Goal: Complete application form: Complete application form

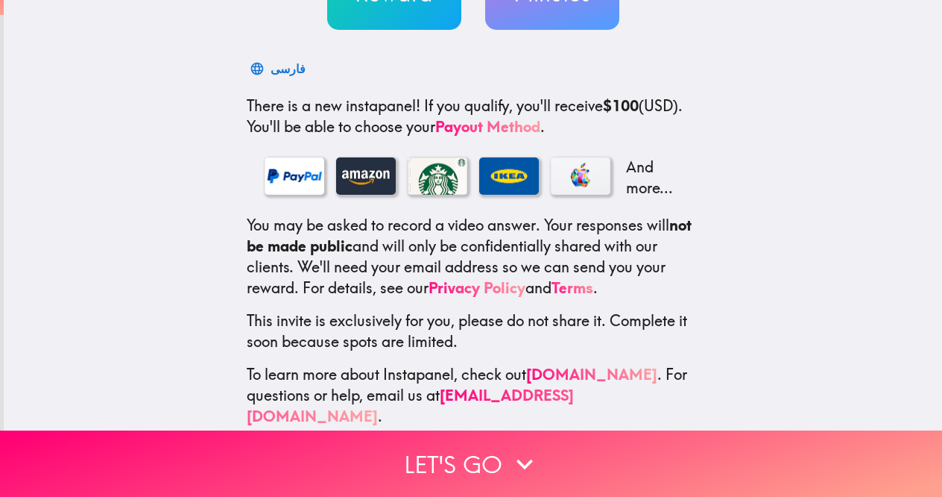
scroll to position [199, 0]
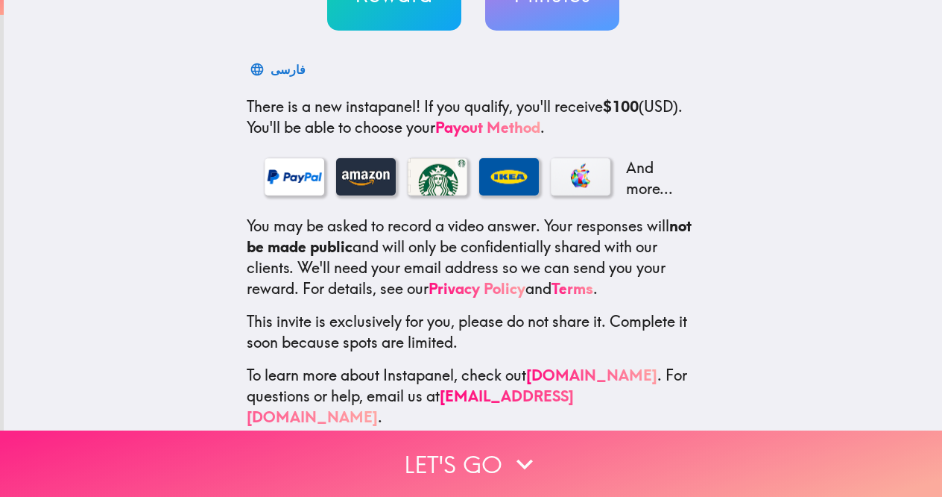
click at [485, 479] on button "Let's go" at bounding box center [471, 463] width 942 height 66
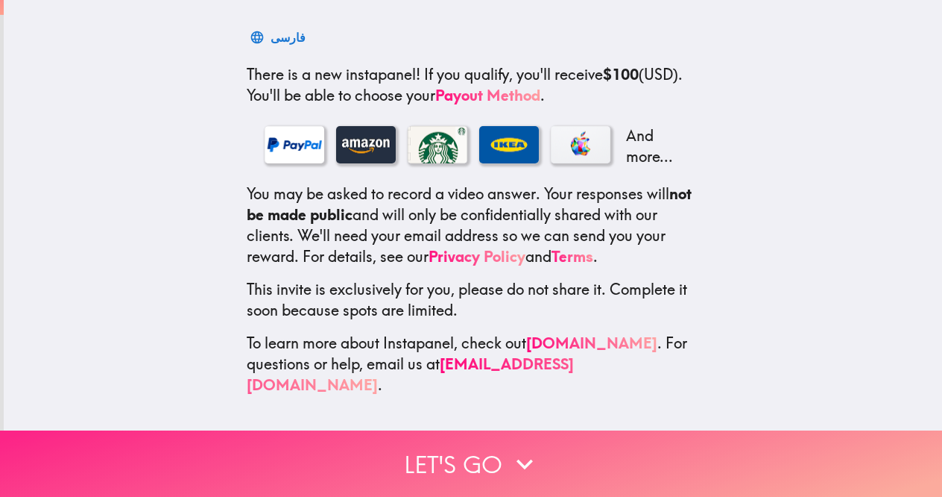
scroll to position [0, 0]
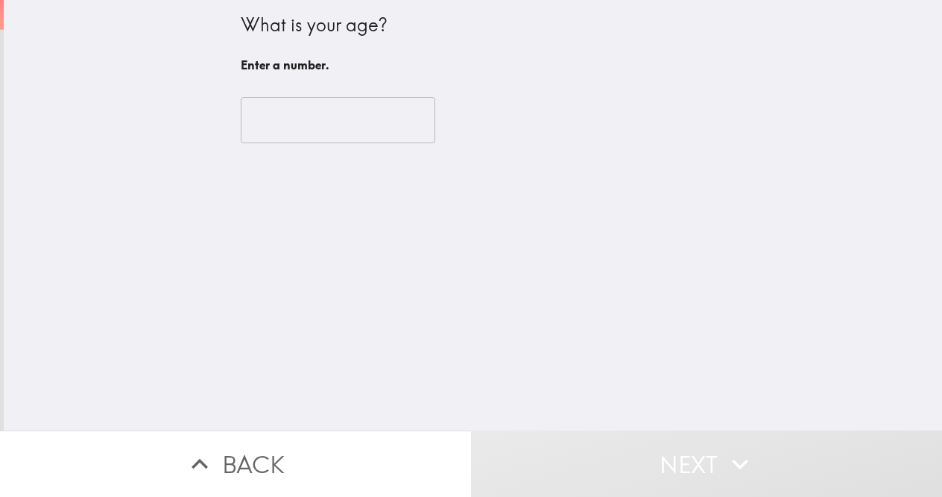
click at [350, 138] on input "number" at bounding box center [338, 120] width 195 height 46
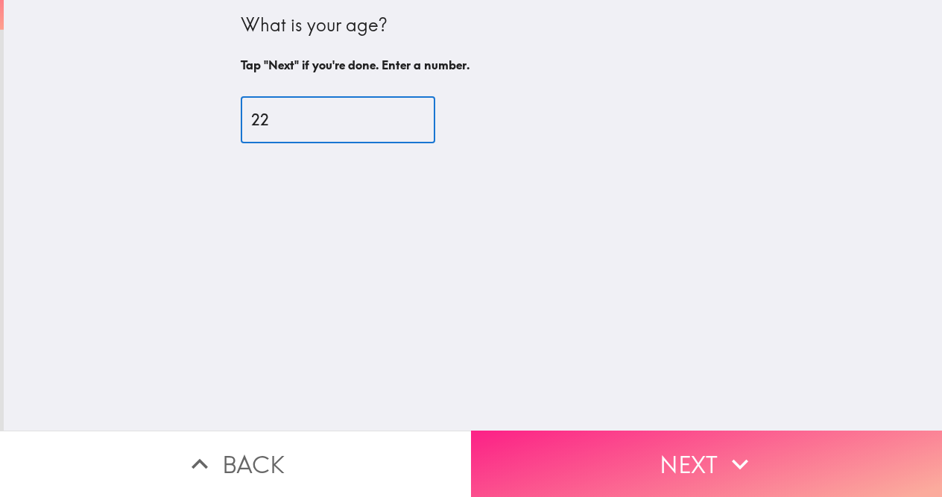
type input "22"
click at [546, 461] on button "Next" at bounding box center [706, 463] width 471 height 66
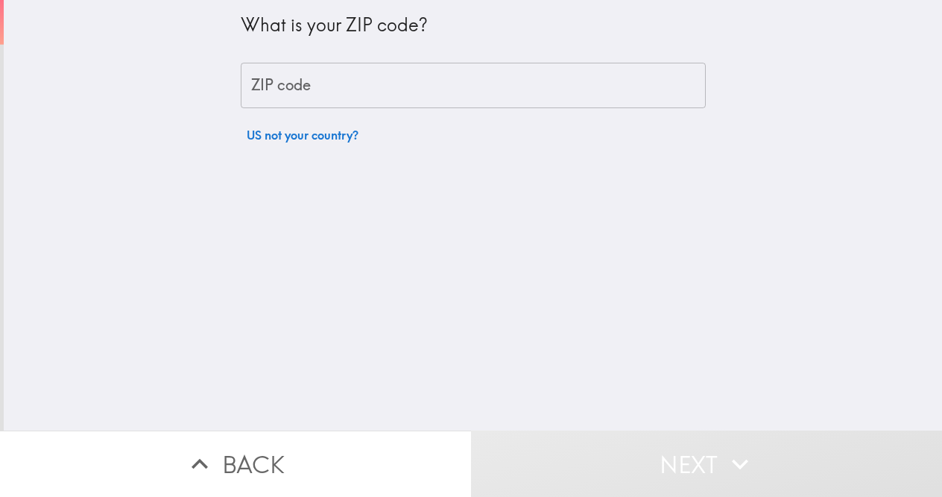
click at [391, 89] on input "ZIP code" at bounding box center [473, 86] width 465 height 46
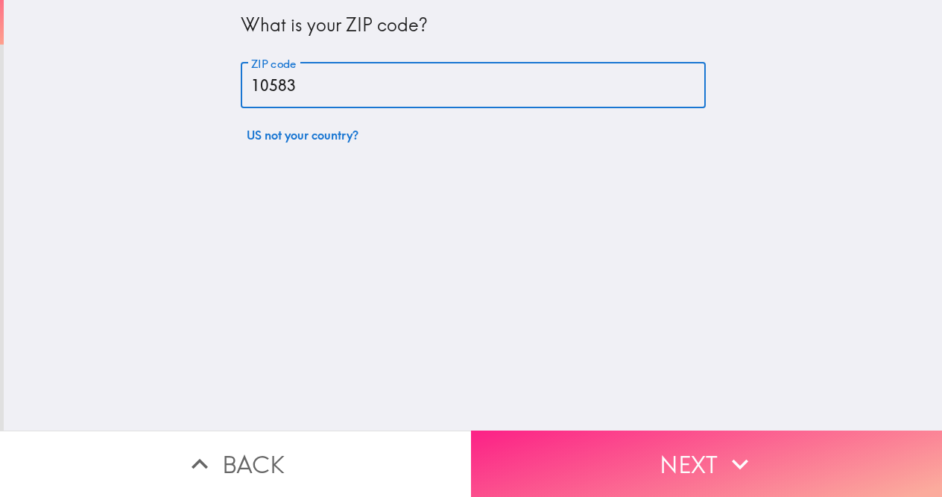
type input "10583"
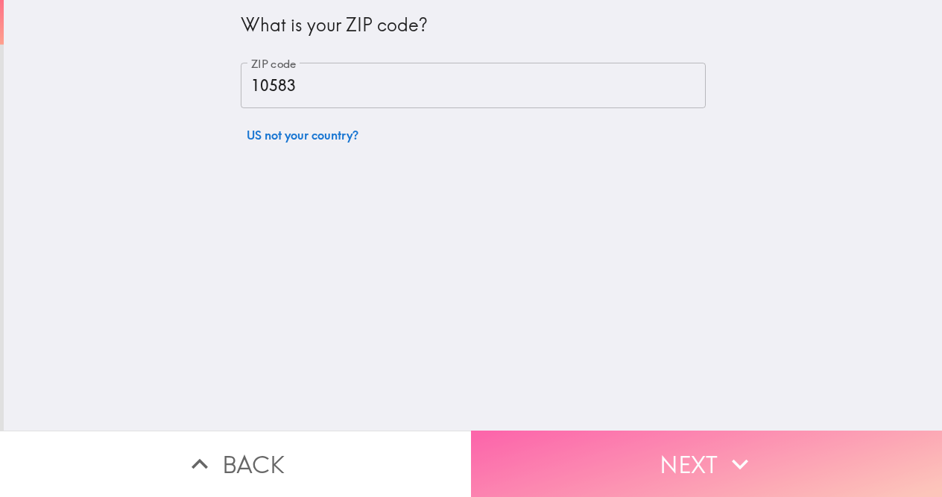
click at [576, 444] on button "Next" at bounding box center [706, 463] width 471 height 66
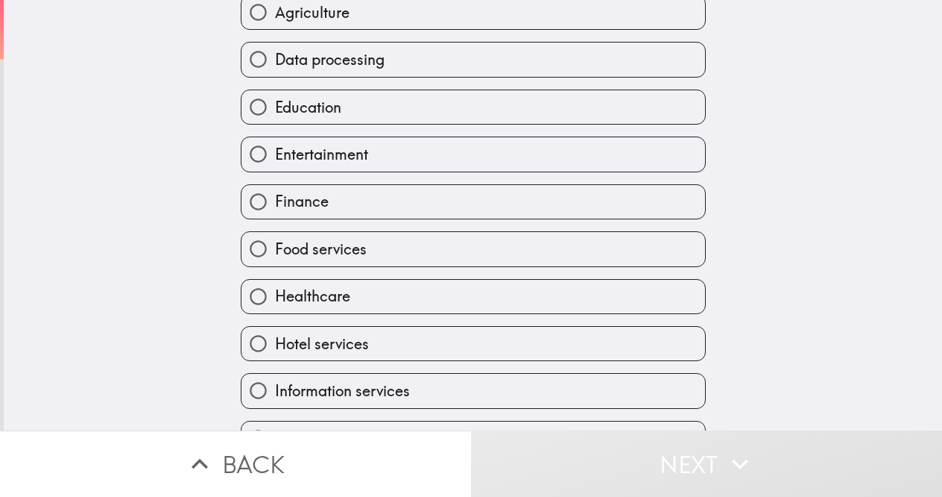
click at [374, 107] on label "Education" at bounding box center [474, 107] width 464 height 34
click at [275, 107] on input "Education" at bounding box center [259, 107] width 34 height 34
radio input "true"
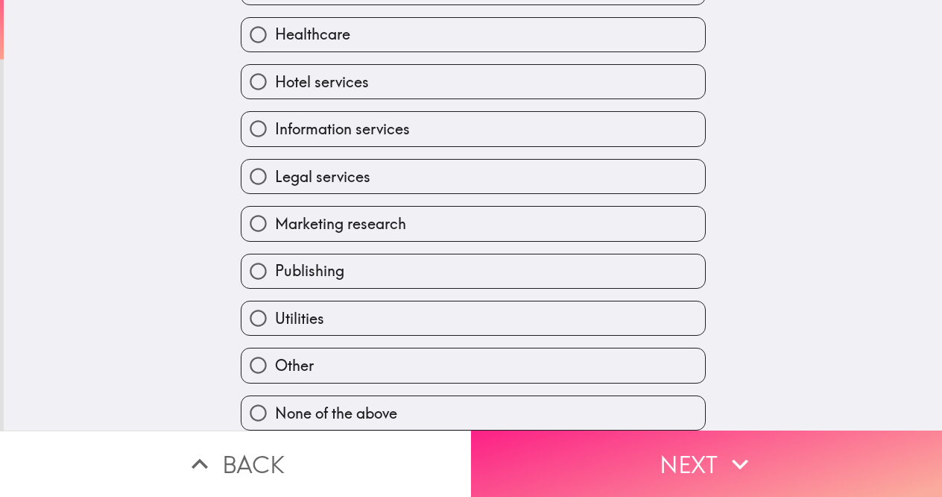
scroll to position [429, 0]
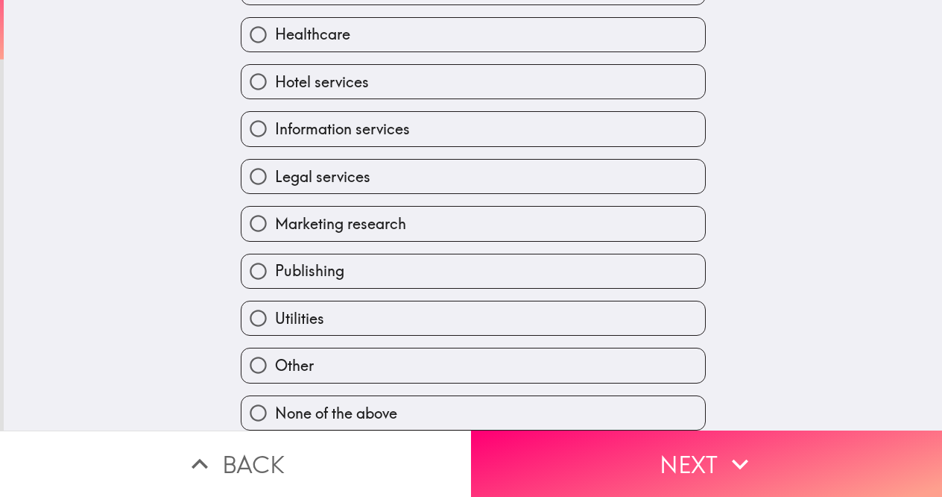
click at [482, 406] on label "None of the above" at bounding box center [474, 413] width 464 height 34
click at [275, 406] on input "None of the above" at bounding box center [259, 413] width 34 height 34
radio input "true"
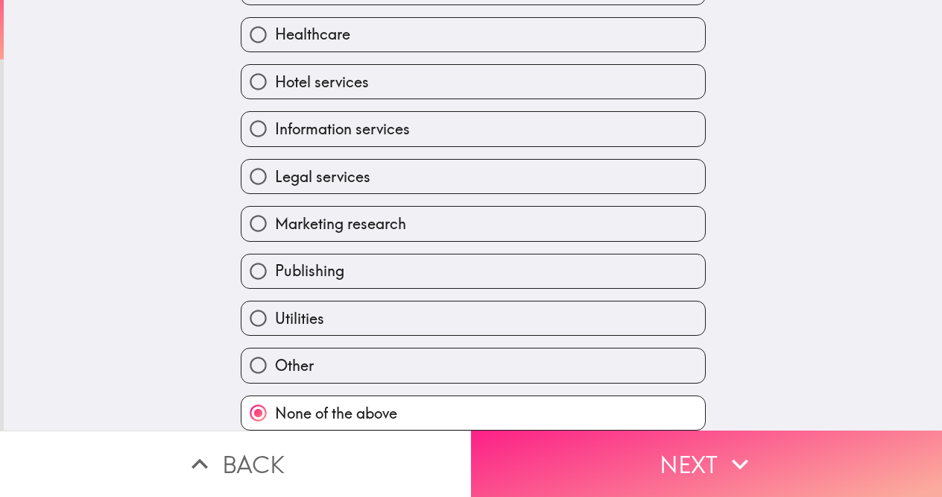
click at [533, 456] on button "Next" at bounding box center [706, 463] width 471 height 66
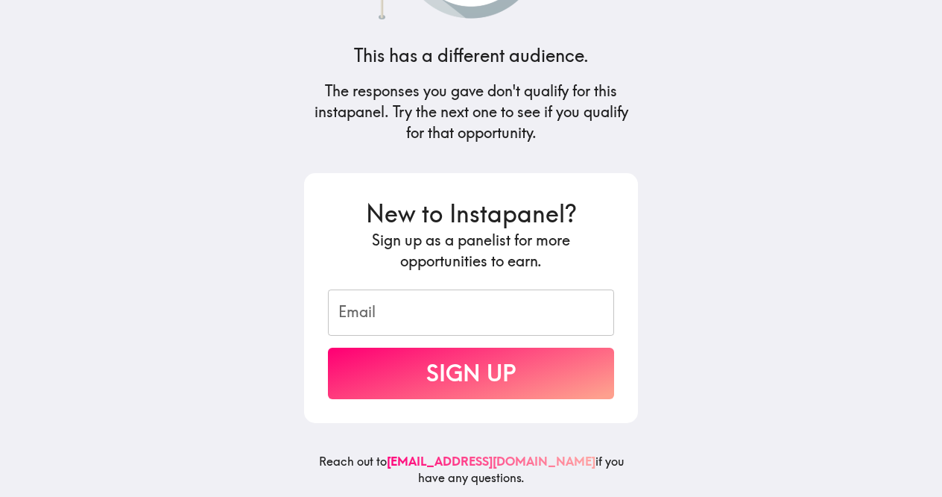
scroll to position [149, 0]
